Goal: Entertainment & Leisure: Consume media (video, audio)

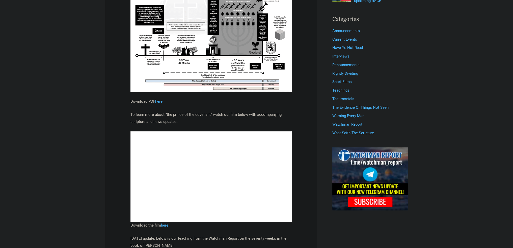
scroll to position [177, 0]
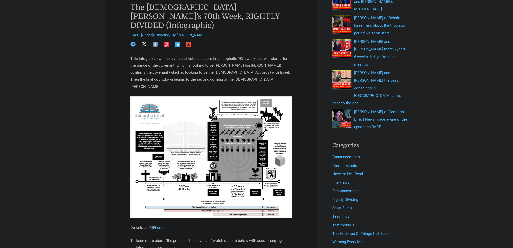
drag, startPoint x: 186, startPoint y: 124, endPoint x: 176, endPoint y: 124, distance: 10.3
click at [176, 124] on img at bounding box center [210, 157] width 161 height 122
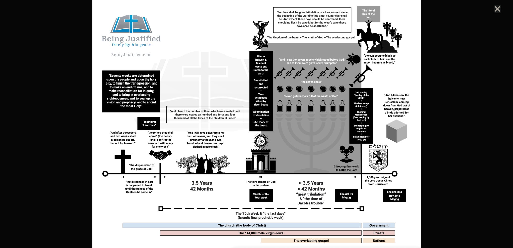
click at [63, 82] on div at bounding box center [256, 124] width 513 height 248
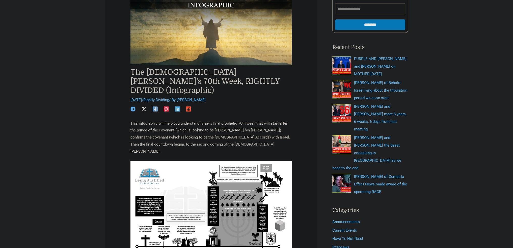
scroll to position [101, 0]
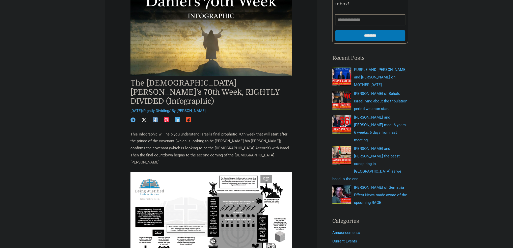
click at [142, 91] on h1 "The Prophet Daniel’s 70th Week, RIGHTLY DIVIDED (Infographic)" at bounding box center [210, 91] width 161 height 27
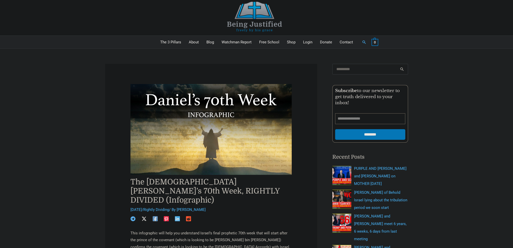
scroll to position [0, 0]
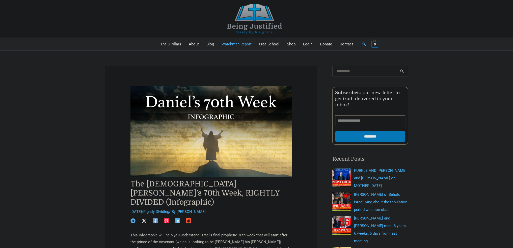
click at [235, 44] on link "Watchman Report" at bounding box center [237, 44] width 38 height 13
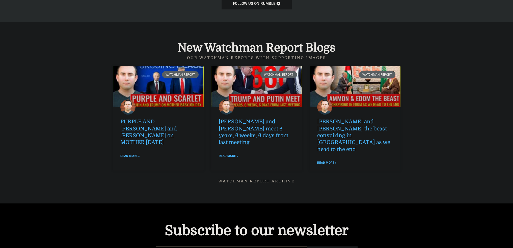
scroll to position [656, 0]
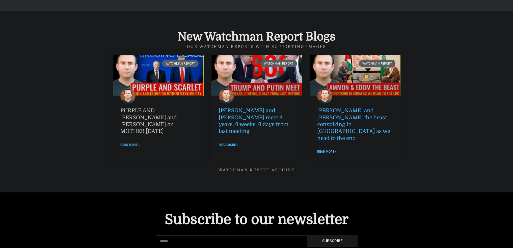
click at [135, 111] on link "PURPLE AND [PERSON_NAME] and [PERSON_NAME] on MOTHER [DATE]" at bounding box center [148, 120] width 57 height 27
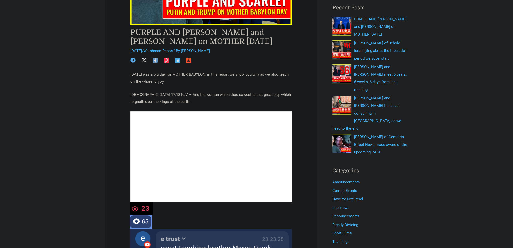
scroll to position [151, 0]
drag, startPoint x: 60, startPoint y: 39, endPoint x: 85, endPoint y: 24, distance: 29.1
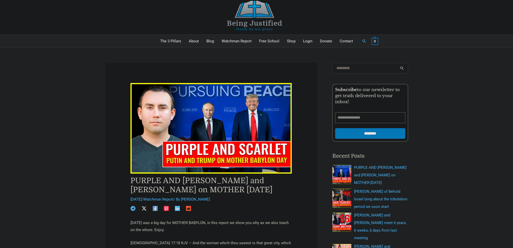
scroll to position [0, 0]
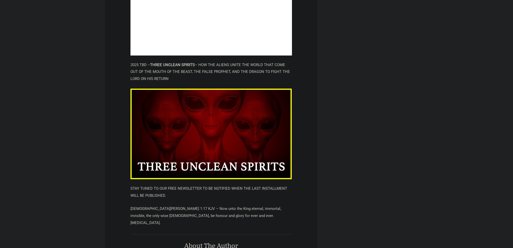
scroll to position [372, 0]
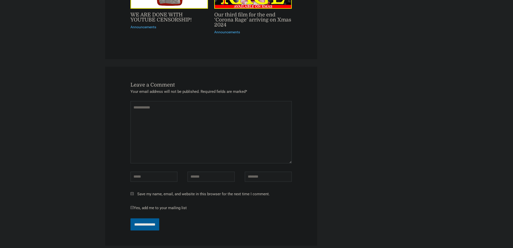
scroll to position [1103, 0]
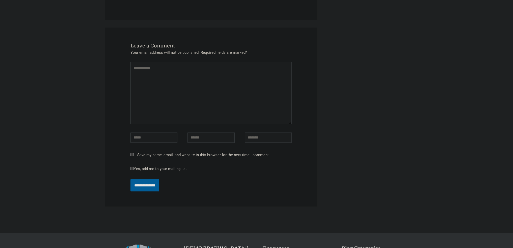
click at [119, 120] on div "**********" at bounding box center [211, 116] width 212 height 179
click at [117, 99] on div "**********" at bounding box center [211, 116] width 212 height 179
click at [118, 120] on div "**********" at bounding box center [211, 116] width 212 height 179
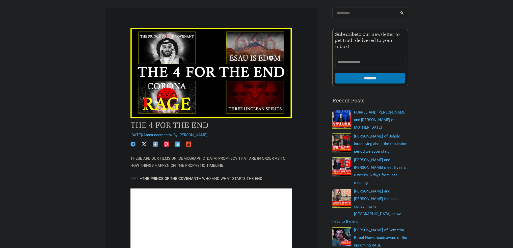
scroll to position [0, 0]
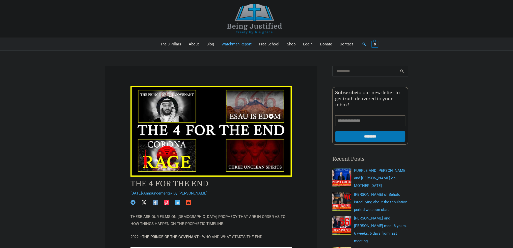
click at [239, 44] on link "Watchman Report" at bounding box center [237, 44] width 38 height 13
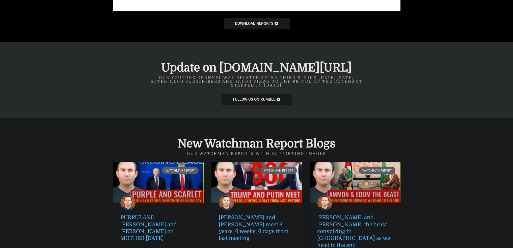
scroll to position [663, 0]
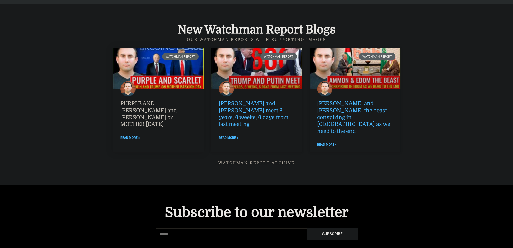
click at [148, 107] on link "PURPLE AND [PERSON_NAME] and [PERSON_NAME] on MOTHER [DATE]" at bounding box center [148, 113] width 57 height 27
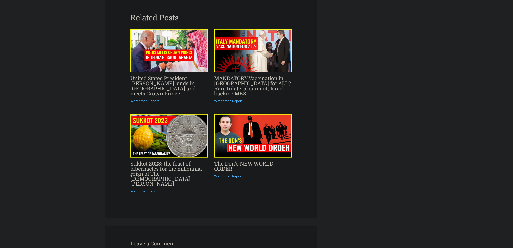
scroll to position [1539, 0]
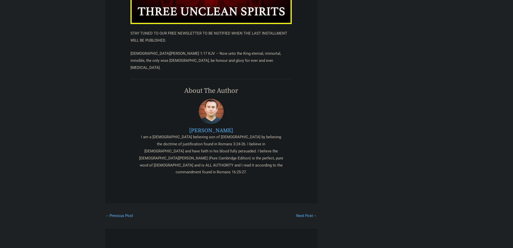
scroll to position [669, 0]
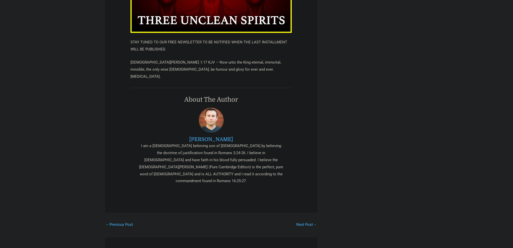
click at [175, 143] on div "I am a [DEMOGRAPHIC_DATA] believing son of [DEMOGRAPHIC_DATA] by believing the …" at bounding box center [211, 164] width 146 height 42
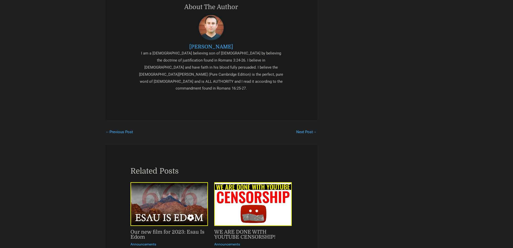
scroll to position [846, 0]
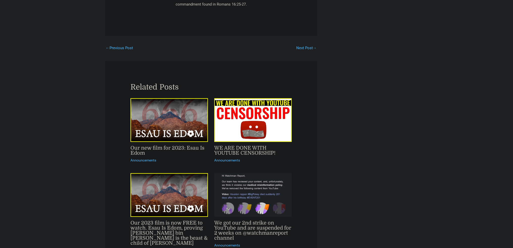
click at [182, 173] on img "Read more about Our 2023 film is now FREE to watch. Esau Is Edom, proving Moham…" at bounding box center [168, 195] width 77 height 44
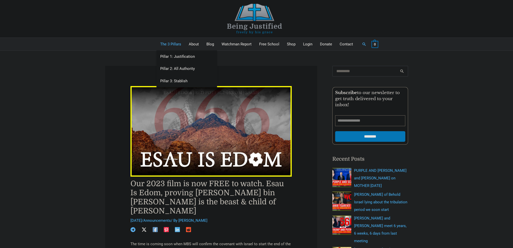
click at [173, 45] on link "The 3 Pillars" at bounding box center [170, 44] width 29 height 13
click at [251, 16] on img at bounding box center [255, 19] width 76 height 30
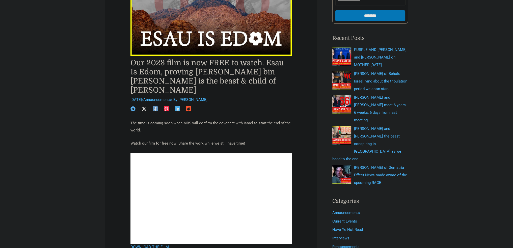
scroll to position [126, 0]
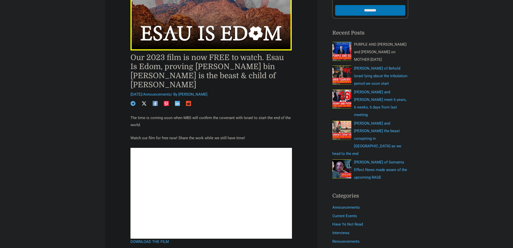
click at [368, 43] on span "PURPLE AND [PERSON_NAME] and [PERSON_NAME] on MOTHER [DATE]" at bounding box center [380, 52] width 52 height 20
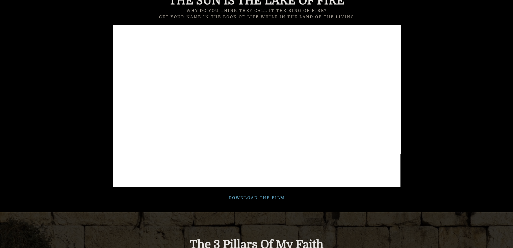
scroll to position [353, 0]
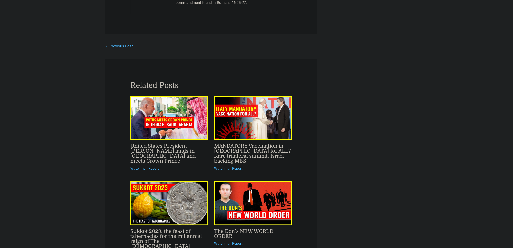
scroll to position [1463, 0]
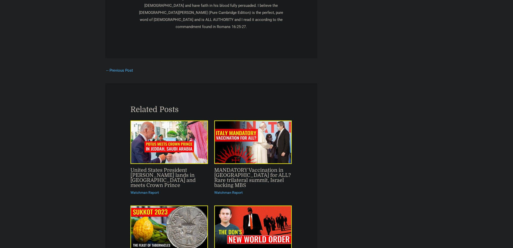
click at [122, 66] on link "← Previous Post" at bounding box center [119, 70] width 27 height 9
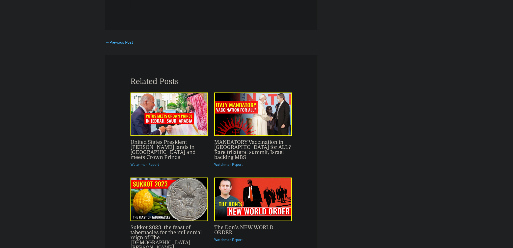
scroll to position [1488, 0]
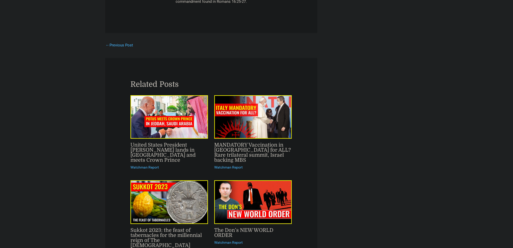
click at [123, 41] on link "← Previous Post" at bounding box center [119, 45] width 27 height 9
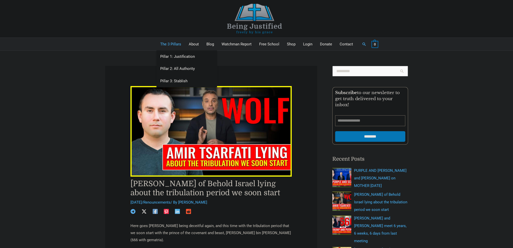
click at [180, 43] on link "The 3 Pillars" at bounding box center [170, 44] width 29 height 13
click at [186, 52] on link "Pillar 1: Justification" at bounding box center [186, 56] width 61 height 12
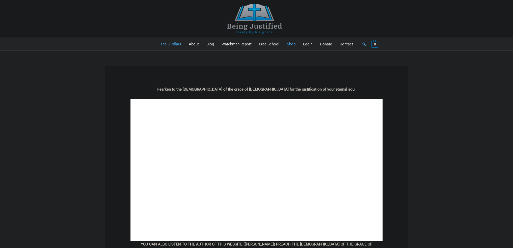
click at [292, 45] on link "Shop" at bounding box center [291, 44] width 16 height 13
click at [233, 43] on link "Watchman Report" at bounding box center [237, 44] width 38 height 13
click at [211, 43] on link "Blog" at bounding box center [210, 44] width 15 height 13
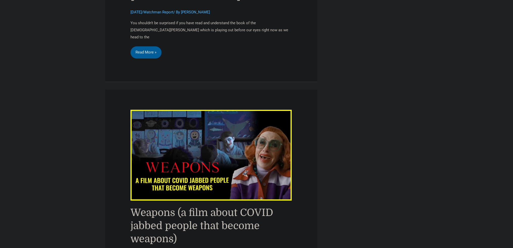
scroll to position [2195, 0]
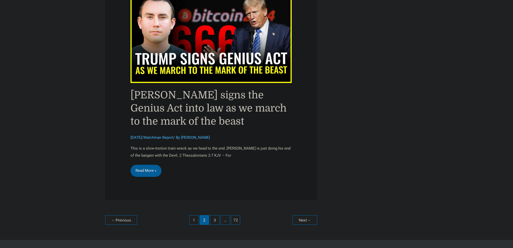
scroll to position [2195, 0]
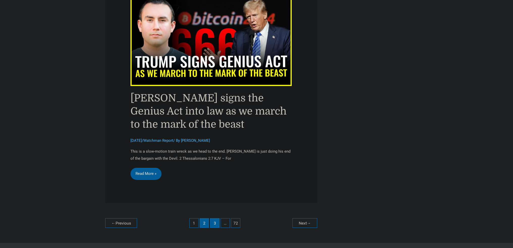
click at [214, 218] on link "3" at bounding box center [214, 222] width 9 height 9
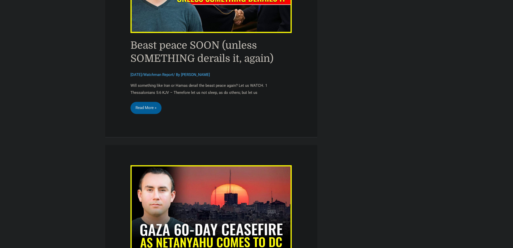
scroll to position [1841, 0]
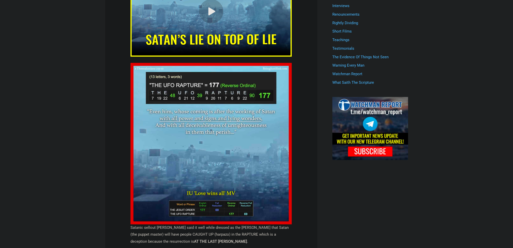
scroll to position [277, 0]
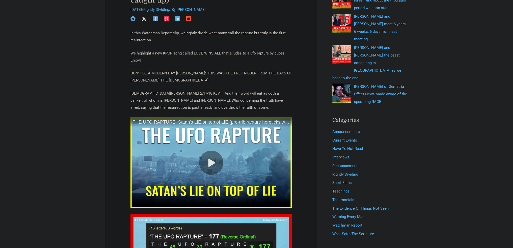
click at [213, 159] on icon at bounding box center [211, 163] width 8 height 8
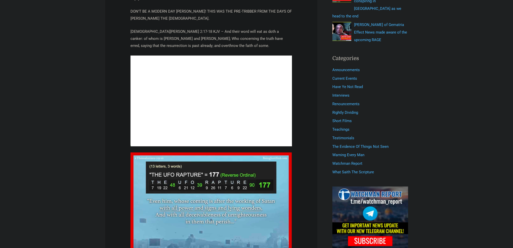
scroll to position [227, 0]
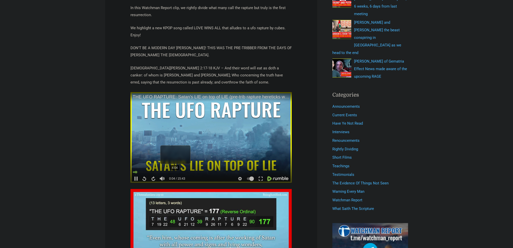
click at [175, 172] on div at bounding box center [211, 172] width 157 height 2
click at [184, 174] on div "5:01" at bounding box center [211, 172] width 157 height 5
click at [186, 173] on div "5:09" at bounding box center [211, 172] width 157 height 5
click at [190, 173] on div "5:33" at bounding box center [211, 172] width 157 height 5
click at [211, 146] on video at bounding box center [210, 137] width 161 height 91
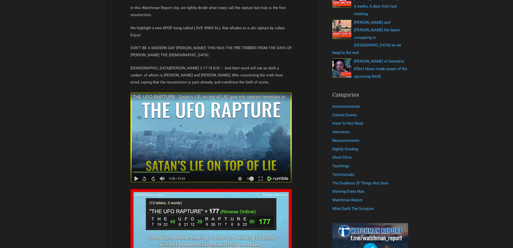
drag, startPoint x: 217, startPoint y: 155, endPoint x: 218, endPoint y: 164, distance: 8.6
click at [217, 155] on video at bounding box center [210, 137] width 161 height 91
click at [207, 172] on div at bounding box center [211, 172] width 157 height 2
click at [209, 171] on div at bounding box center [211, 172] width 157 height 2
click at [239, 123] on video at bounding box center [210, 137] width 161 height 91
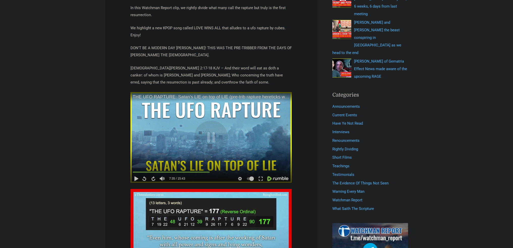
click at [234, 133] on video at bounding box center [210, 137] width 161 height 91
click at [211, 132] on video at bounding box center [210, 137] width 161 height 91
click at [262, 176] on icon at bounding box center [260, 178] width 5 height 5
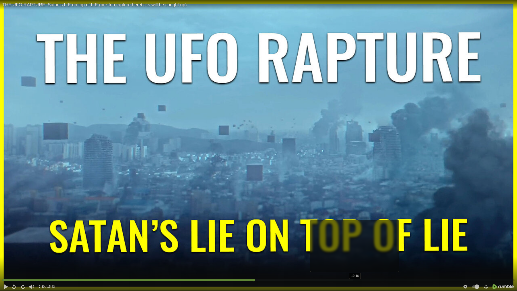
click at [354, 248] on div at bounding box center [258, 280] width 512 height 2
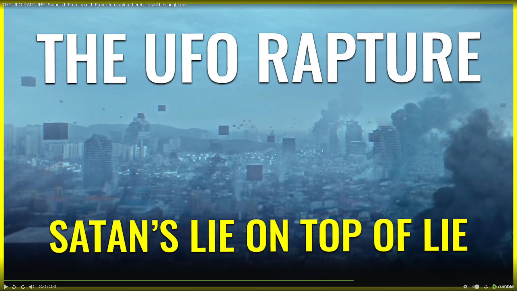
click at [293, 248] on video at bounding box center [258, 145] width 517 height 291
click at [32, 248] on div at bounding box center [32, 267] width 2 height 27
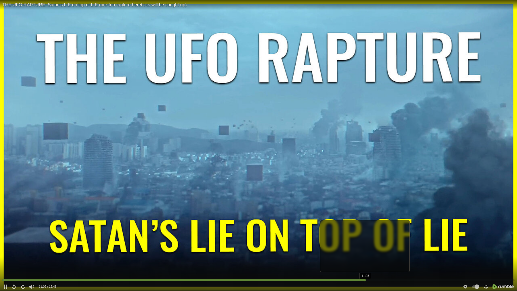
click at [364, 248] on div at bounding box center [258, 280] width 512 height 2
click at [369, 248] on div at bounding box center [258, 280] width 512 height 2
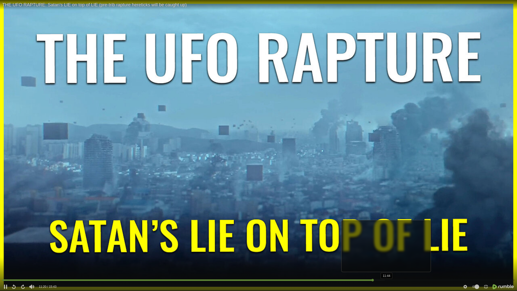
click at [385, 248] on div at bounding box center [258, 280] width 512 height 2
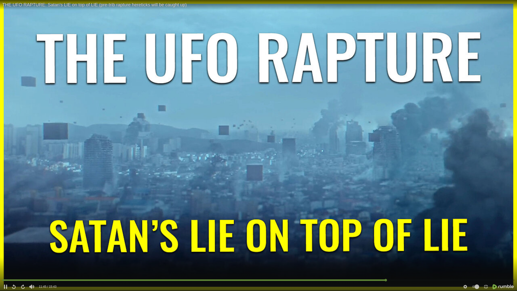
click at [383, 248] on div at bounding box center [258, 280] width 512 height 2
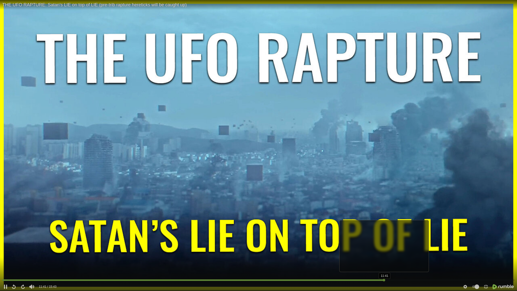
click at [380, 248] on div at bounding box center [258, 280] width 512 height 2
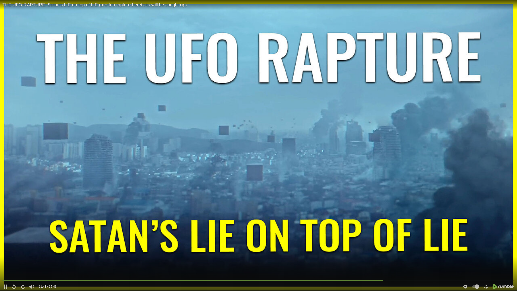
click at [326, 124] on video at bounding box center [258, 145] width 517 height 291
click at [318, 122] on video at bounding box center [258, 145] width 517 height 291
click at [316, 123] on video at bounding box center [258, 145] width 517 height 291
click at [352, 137] on video at bounding box center [258, 145] width 517 height 291
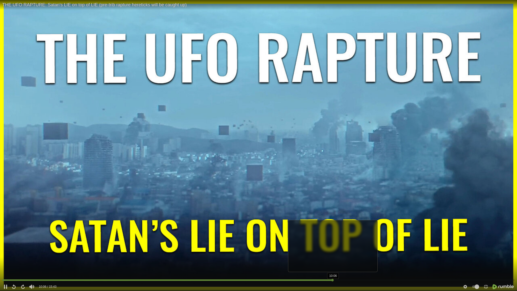
click at [332, 248] on div at bounding box center [258, 280] width 512 height 2
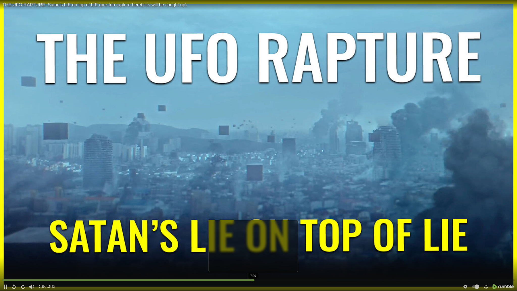
click at [253, 248] on div at bounding box center [258, 280] width 512 height 2
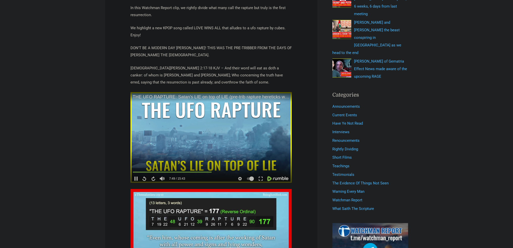
click at [216, 120] on video at bounding box center [210, 137] width 161 height 91
click at [219, 139] on video at bounding box center [210, 137] width 161 height 91
click at [205, 131] on video at bounding box center [210, 137] width 161 height 91
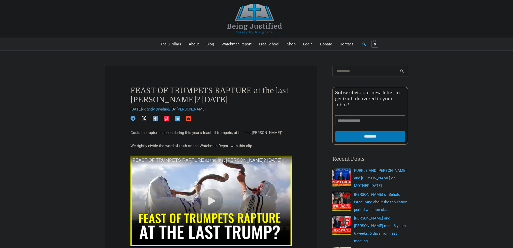
scroll to position [126, 0]
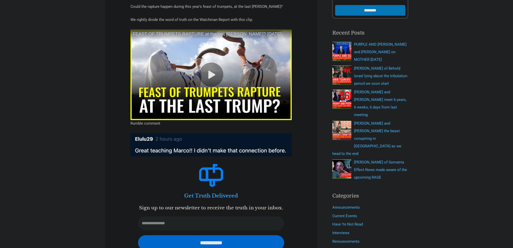
click at [211, 75] on icon at bounding box center [212, 74] width 6 height 7
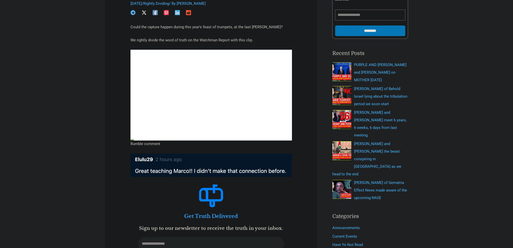
scroll to position [101, 0]
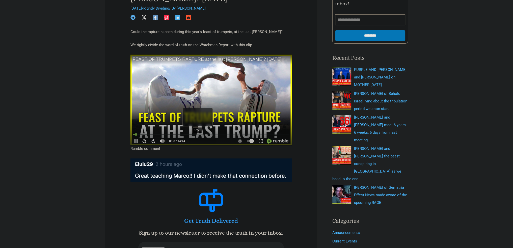
drag, startPoint x: 197, startPoint y: 136, endPoint x: 212, endPoint y: 136, distance: 14.9
click at [197, 136] on div "5:56" at bounding box center [211, 135] width 157 height 5
click at [216, 136] on div "7:43" at bounding box center [211, 135] width 157 height 5
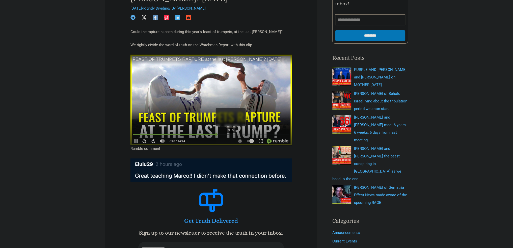
click at [230, 134] on div at bounding box center [211, 135] width 157 height 2
click at [269, 135] on div at bounding box center [211, 135] width 157 height 2
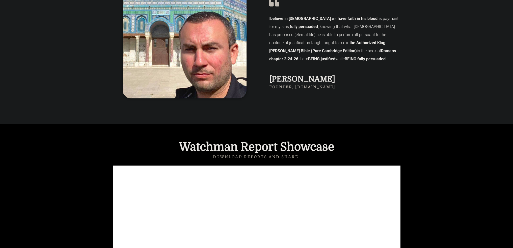
scroll to position [385, 0]
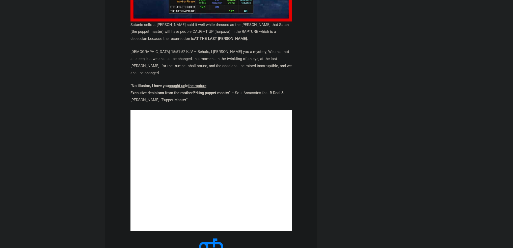
scroll to position [555, 0]
